Goal: Task Accomplishment & Management: Manage account settings

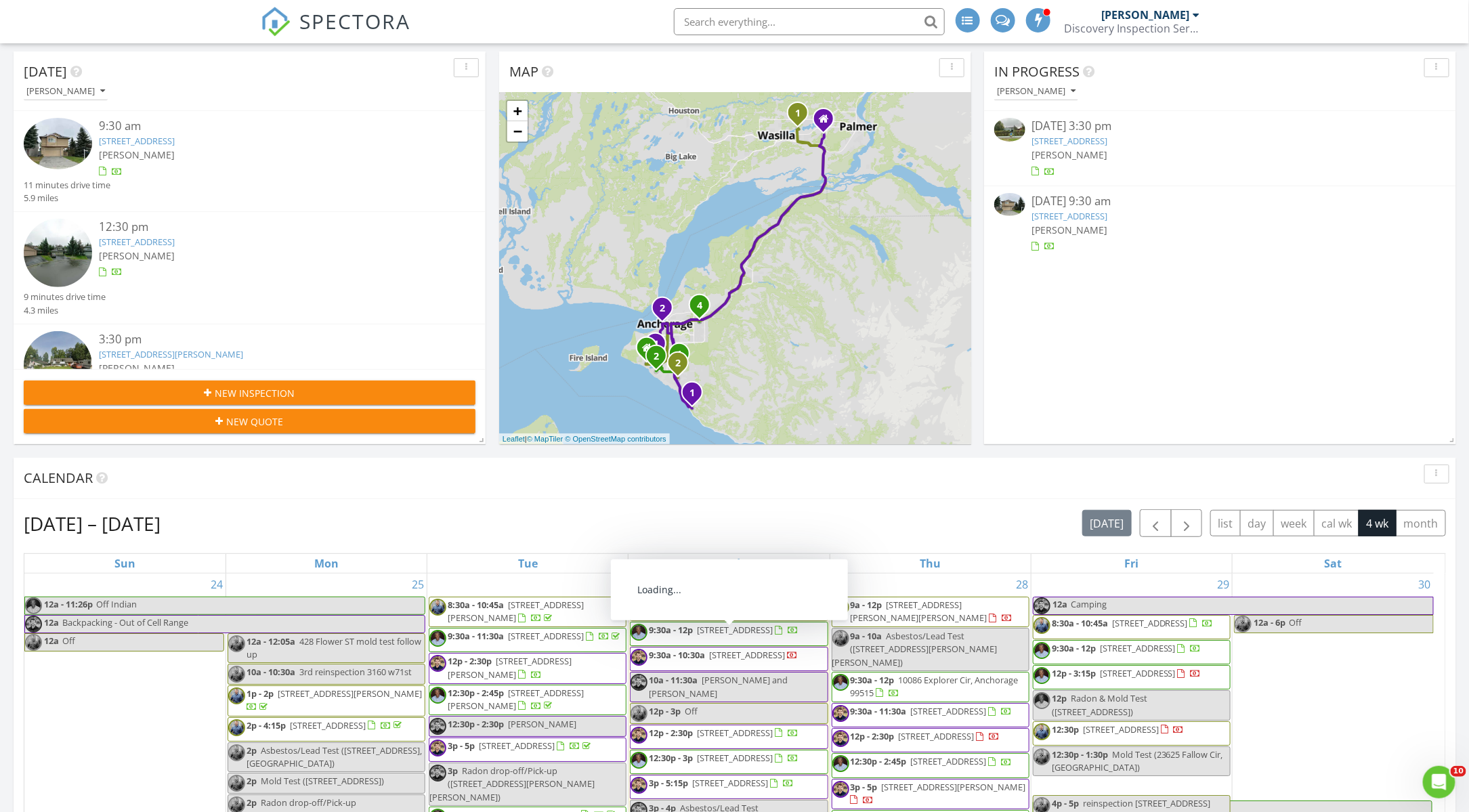
scroll to position [526, 0]
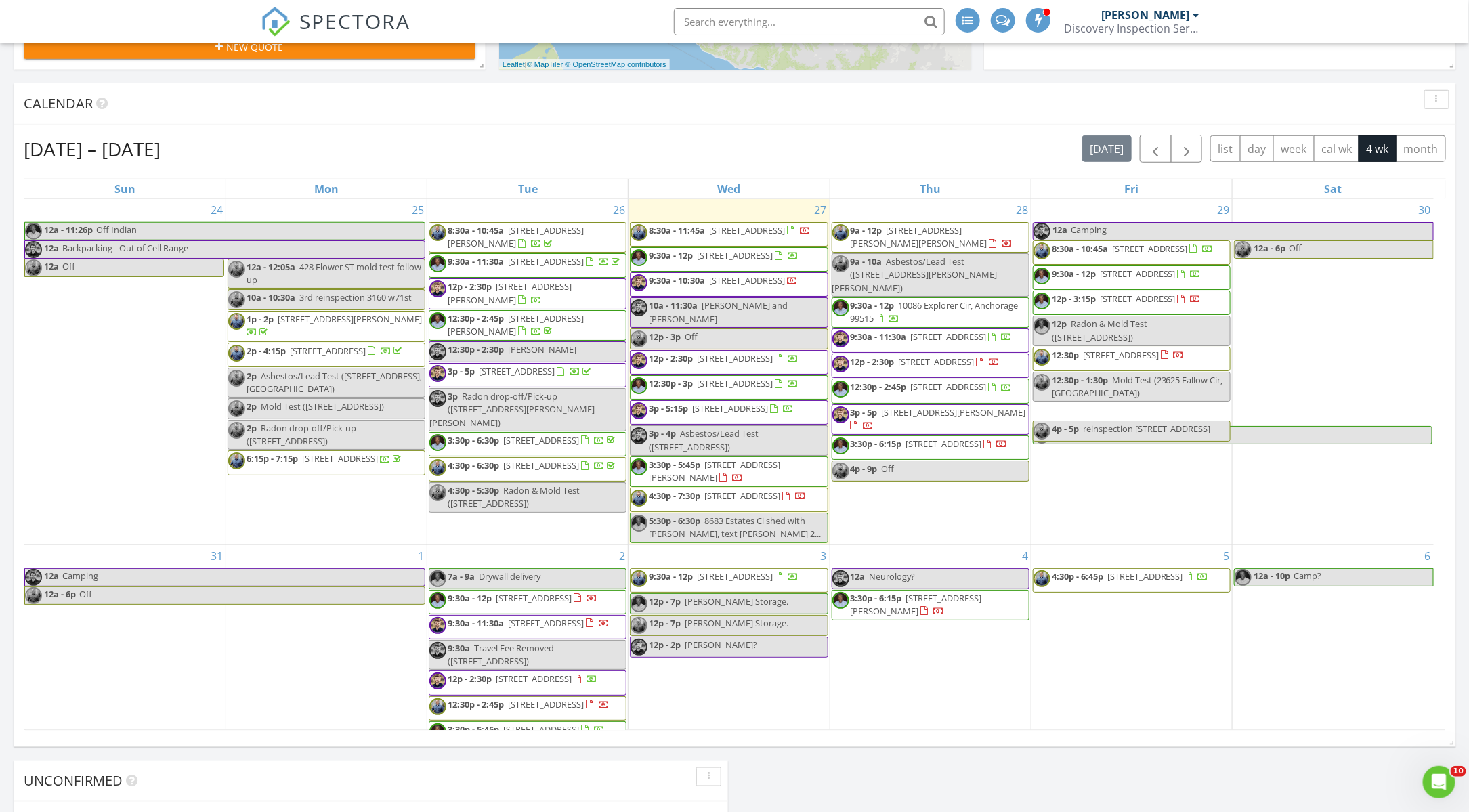
click at [496, 604] on span "13401 DePalatis Circle, Anchorage 99516" at bounding box center [533, 597] width 76 height 12
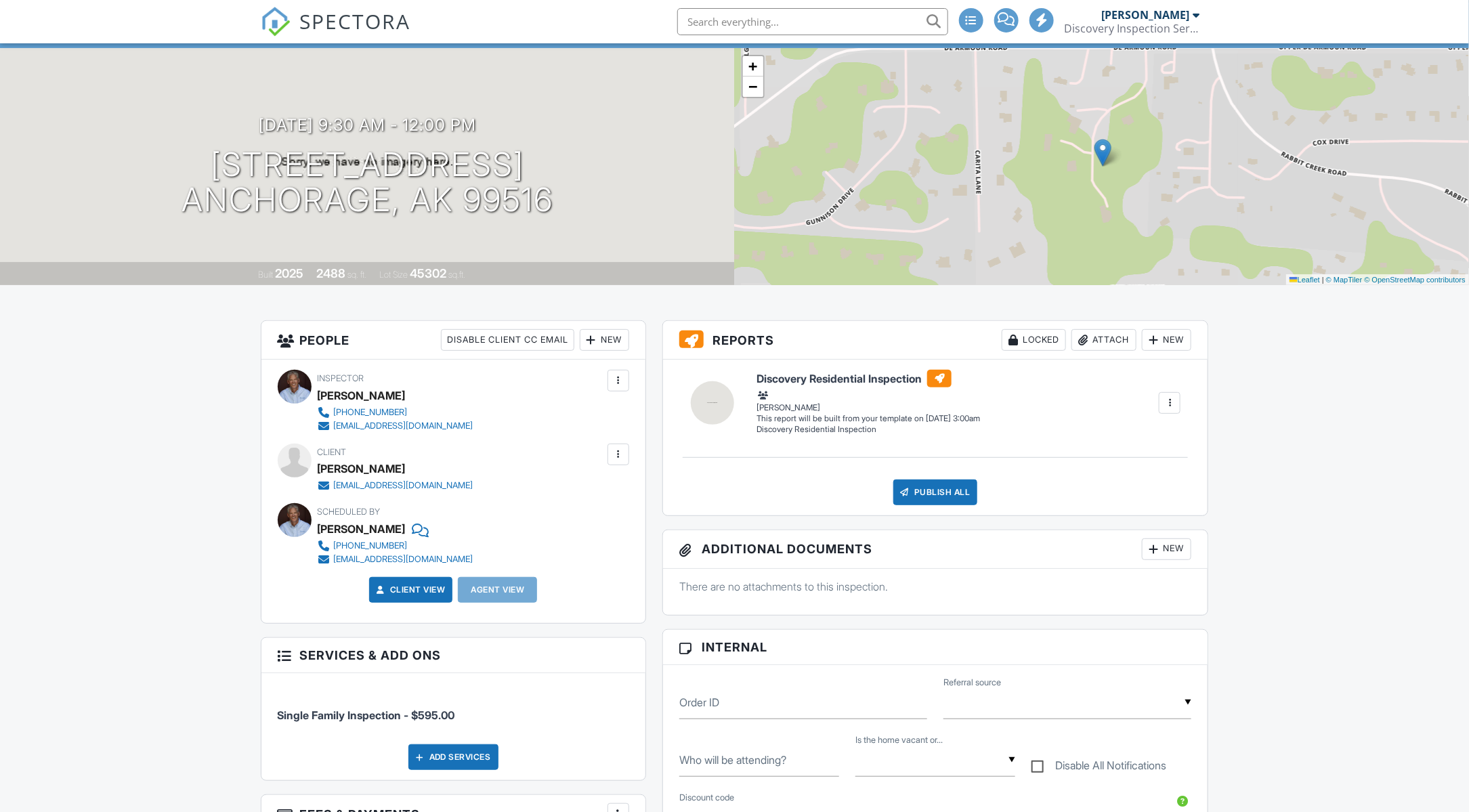
scroll to position [75, 0]
click at [609, 352] on div "New" at bounding box center [604, 341] width 49 height 22
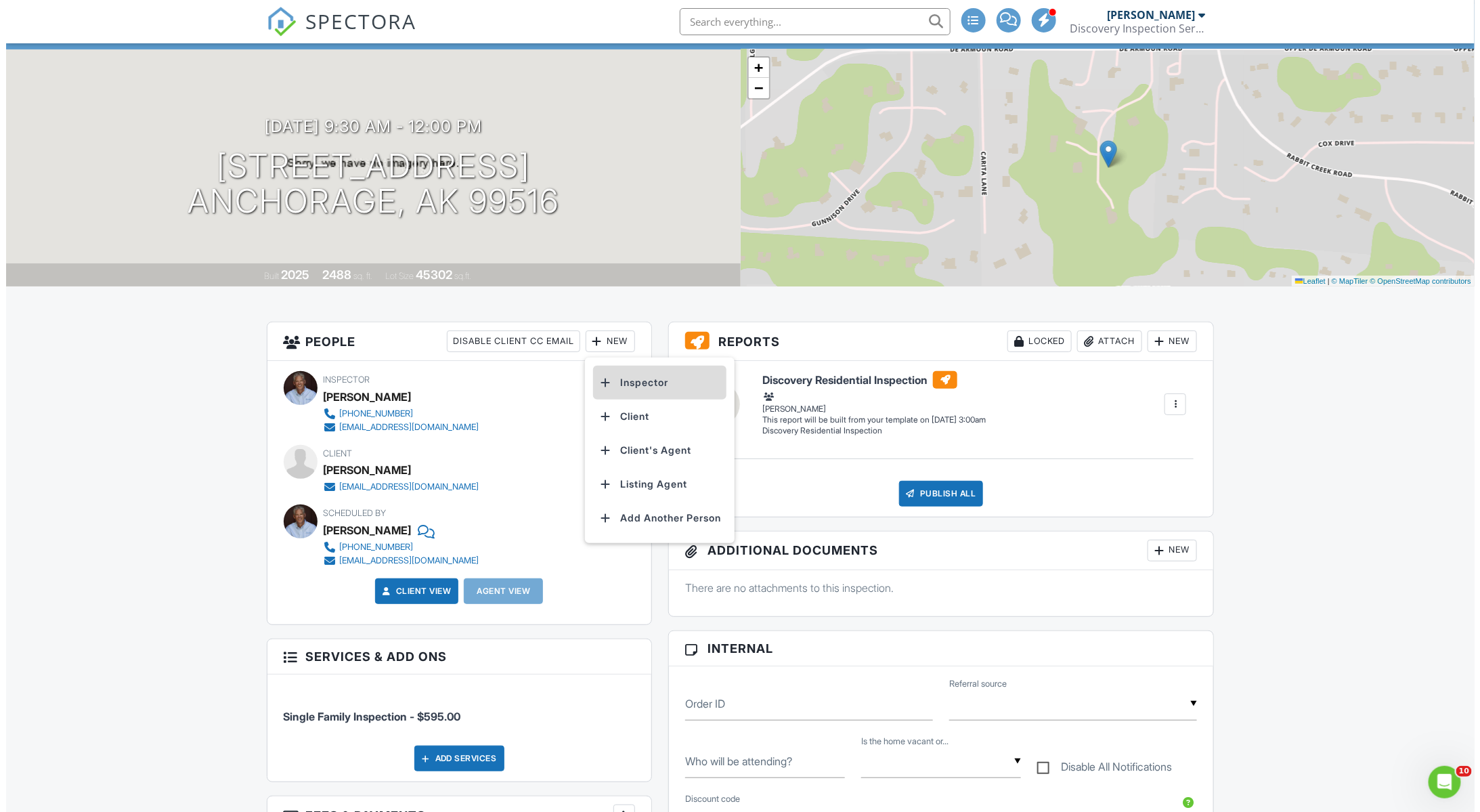
scroll to position [0, 0]
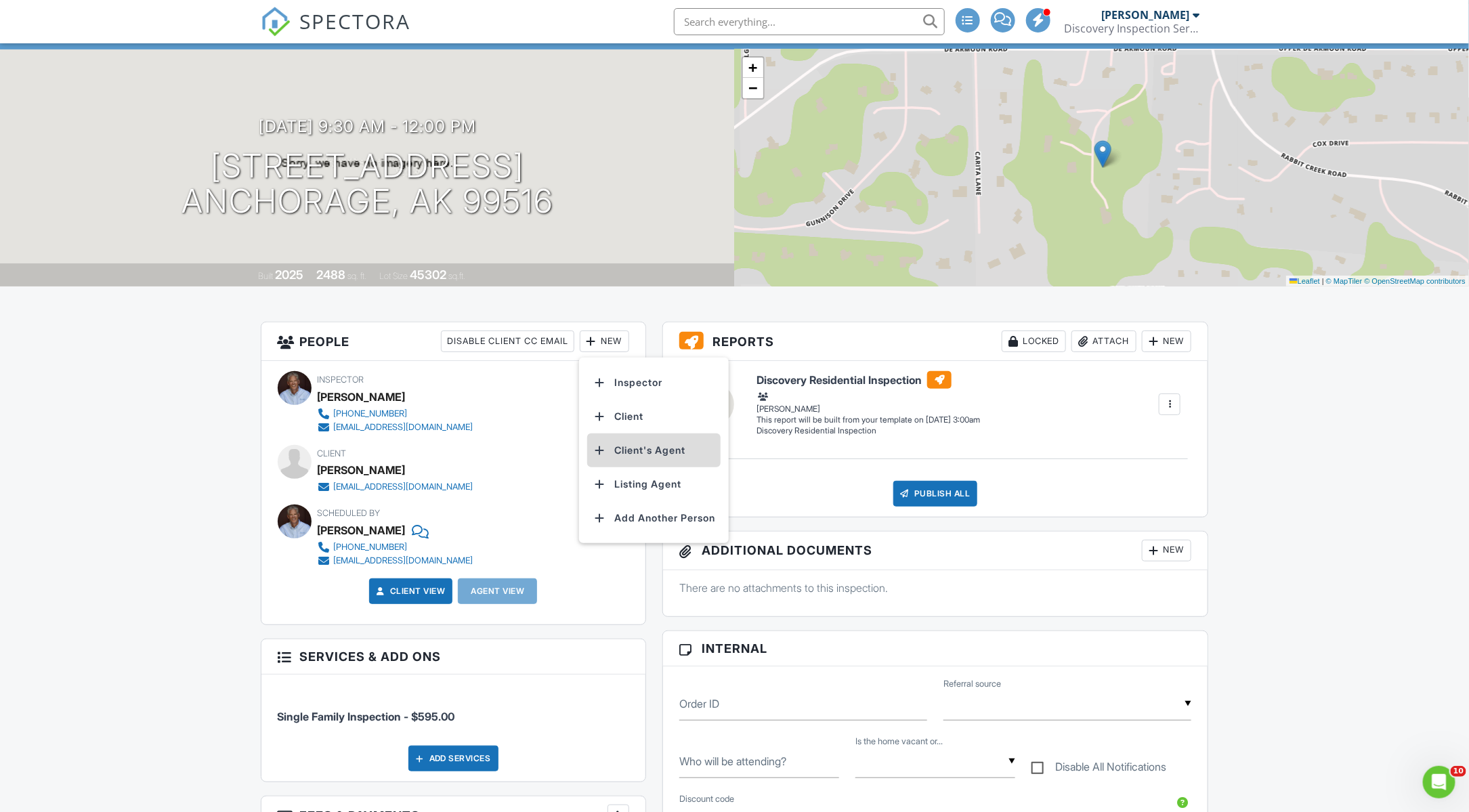
click at [641, 464] on li "Client's Agent" at bounding box center [654, 450] width 134 height 34
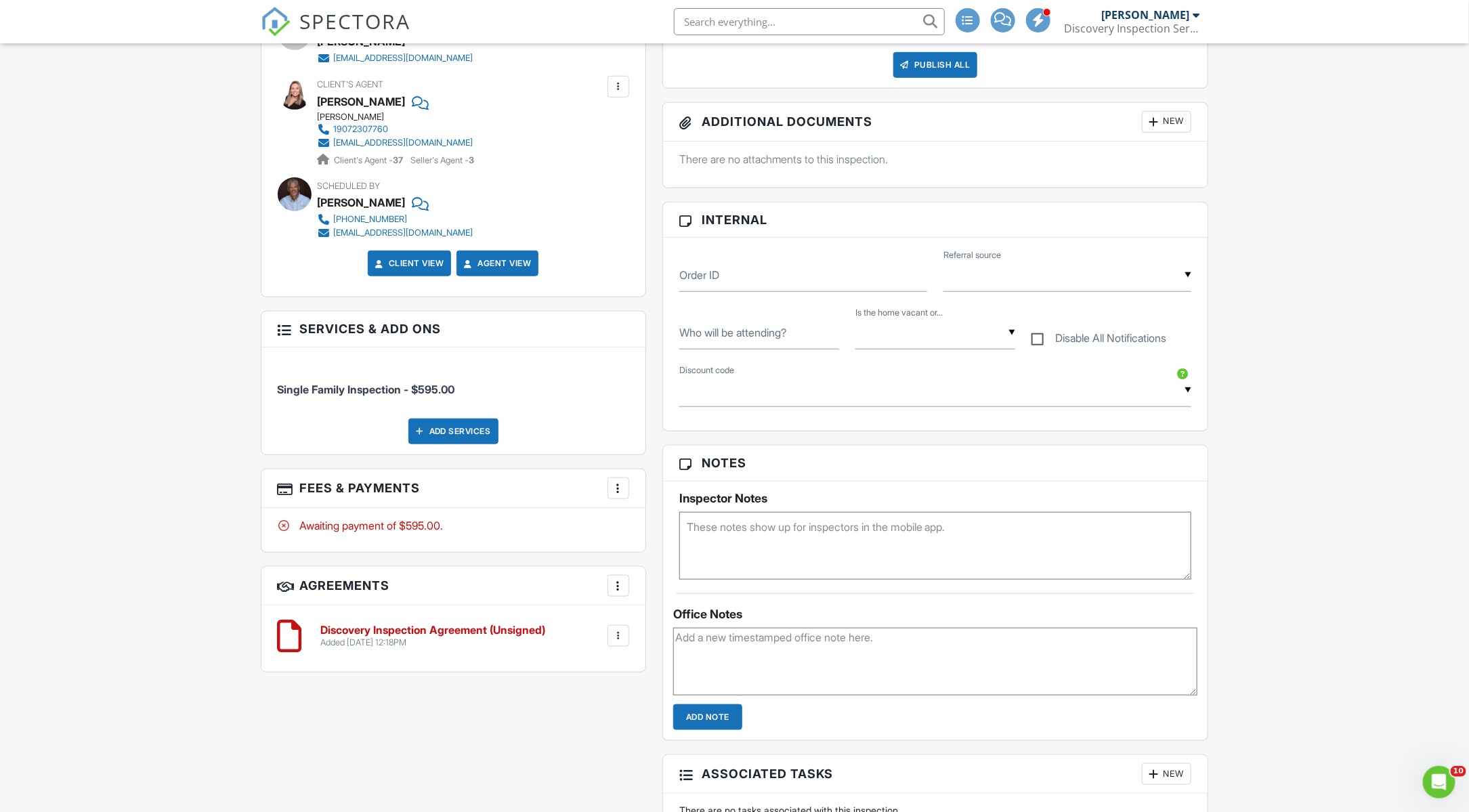
scroll to position [313, 0]
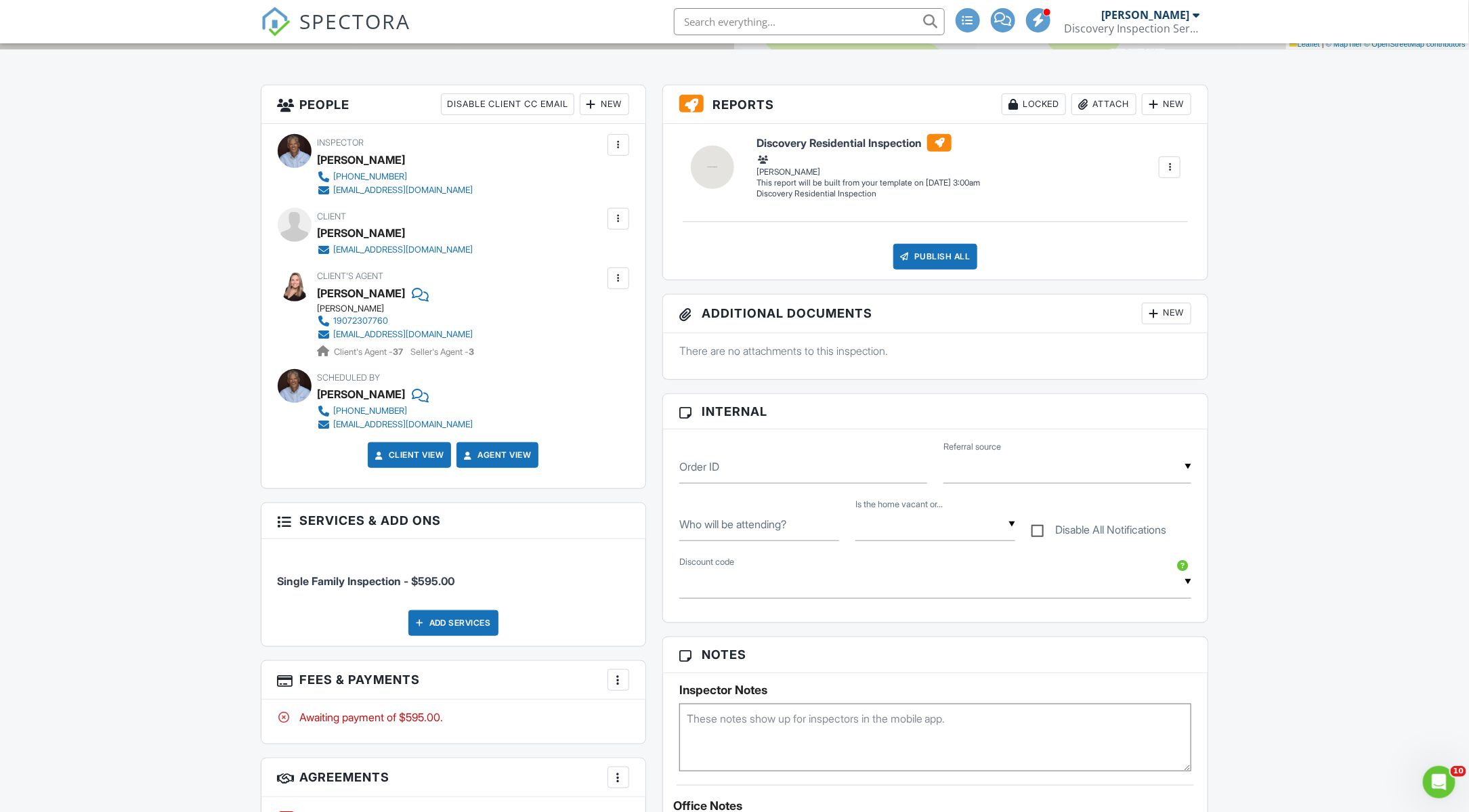
click at [738, 28] on input "text" at bounding box center [809, 21] width 271 height 27
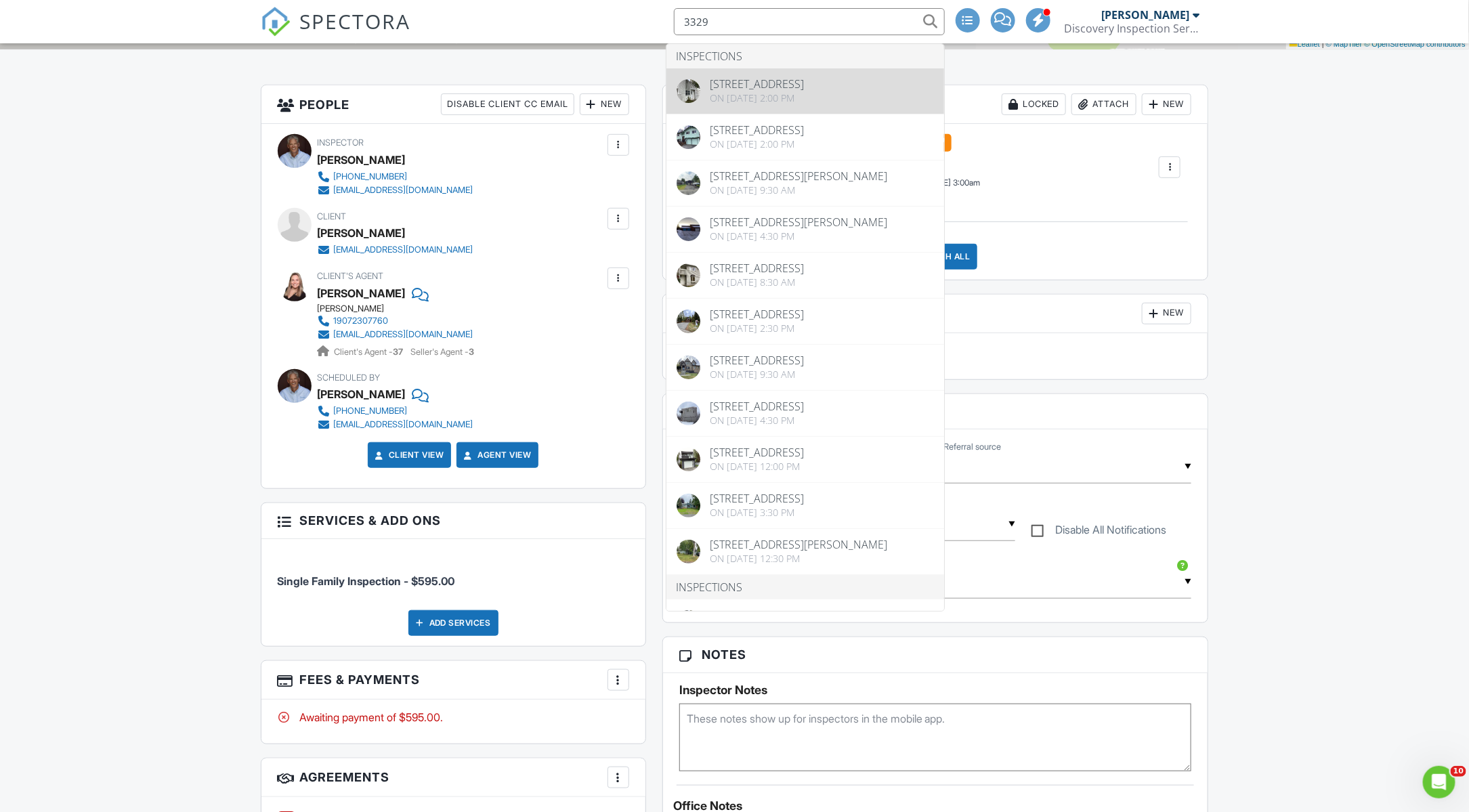
type input "3329"
